Goal: Task Accomplishment & Management: Manage account settings

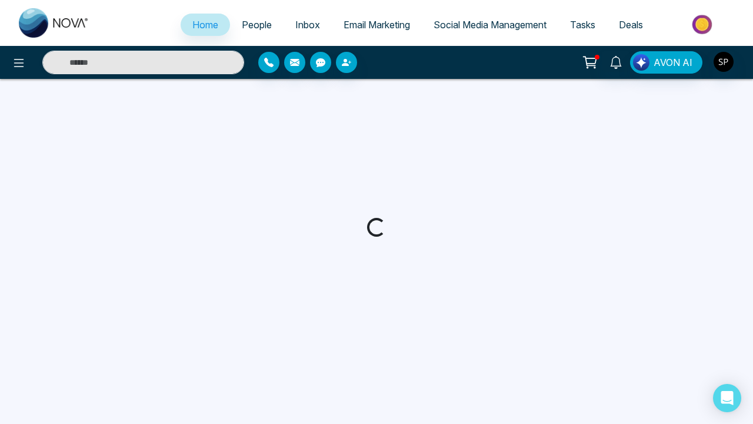
select select "*"
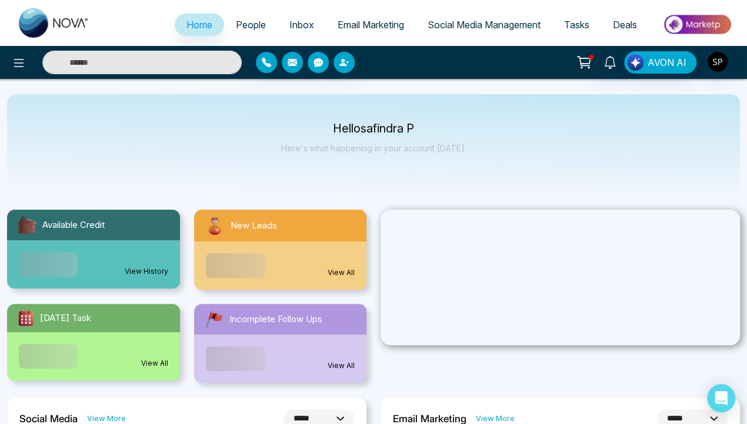
click at [147, 266] on link "View History" at bounding box center [147, 271] width 44 height 11
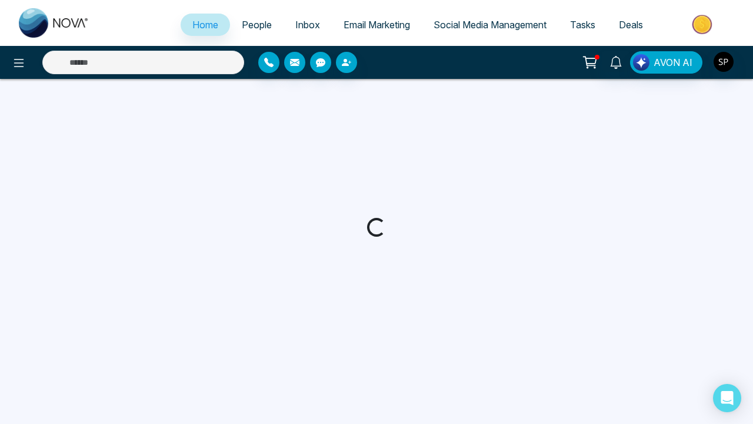
select select "*"
